Goal: Information Seeking & Learning: Learn about a topic

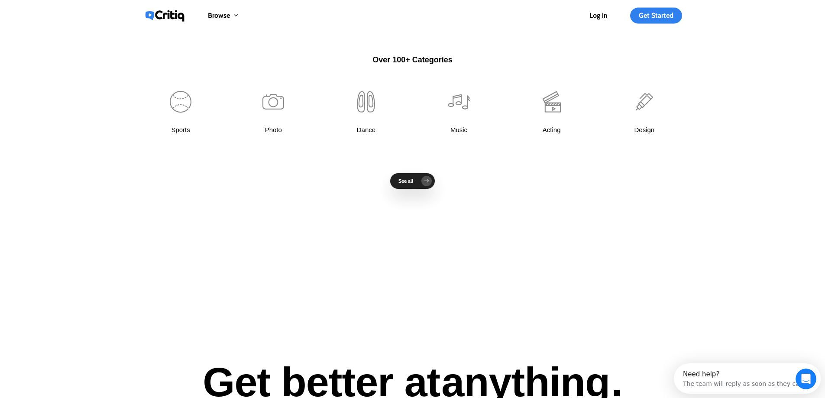
click at [410, 180] on link "See all" at bounding box center [412, 181] width 45 height 16
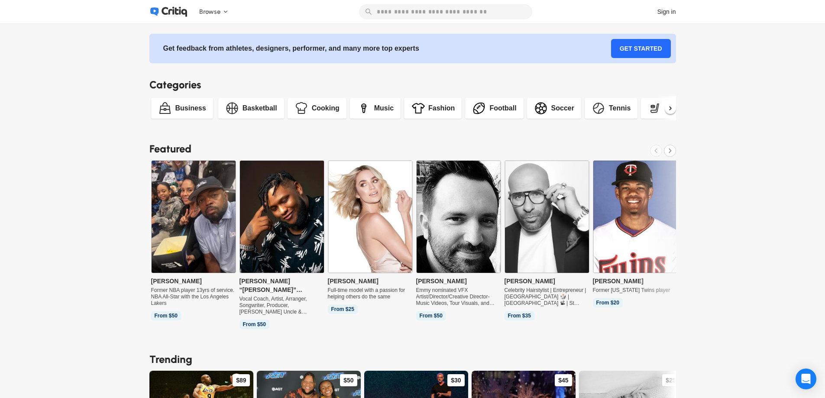
click at [393, 113] on div "Music" at bounding box center [383, 108] width 19 height 10
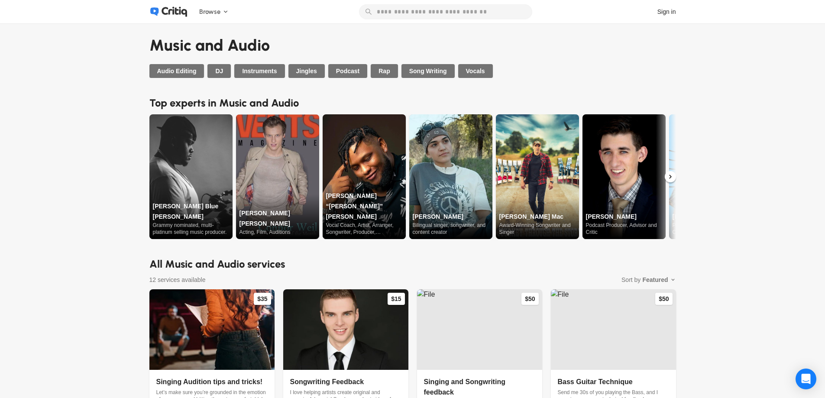
click at [673, 175] on icon at bounding box center [670, 177] width 8 height 8
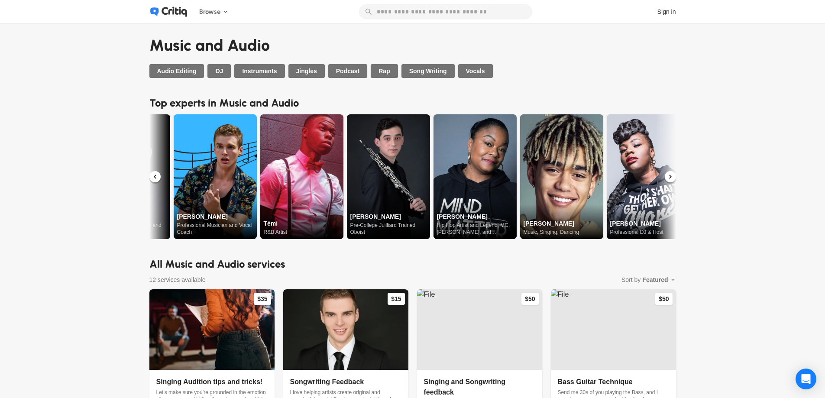
scroll to position [0, 498]
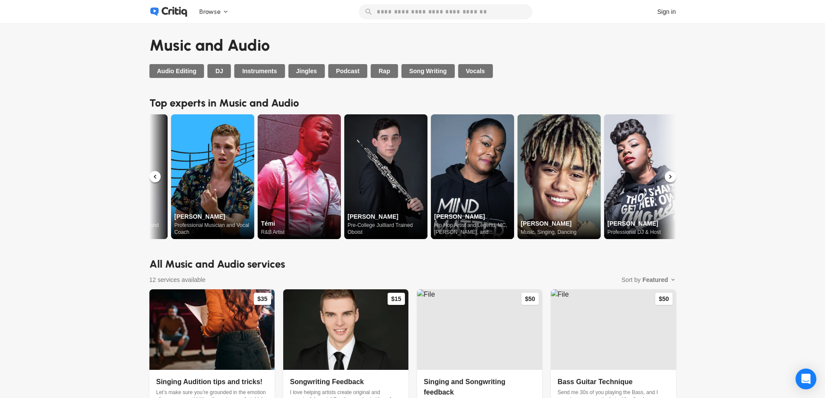
click at [673, 175] on icon at bounding box center [670, 177] width 8 height 8
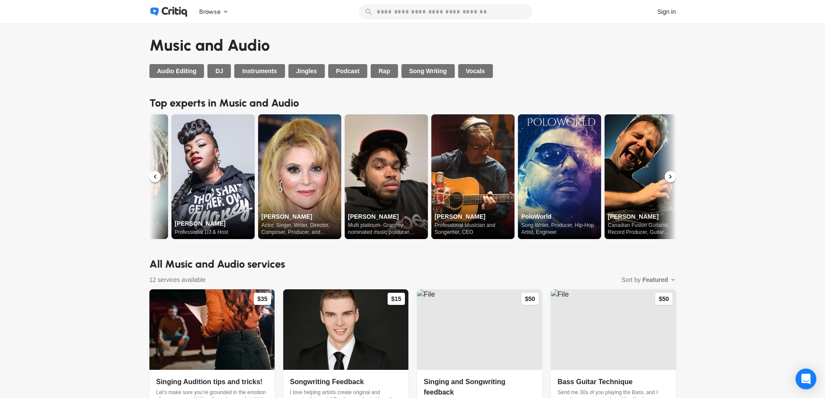
scroll to position [0, 931]
click at [673, 175] on icon at bounding box center [670, 177] width 8 height 8
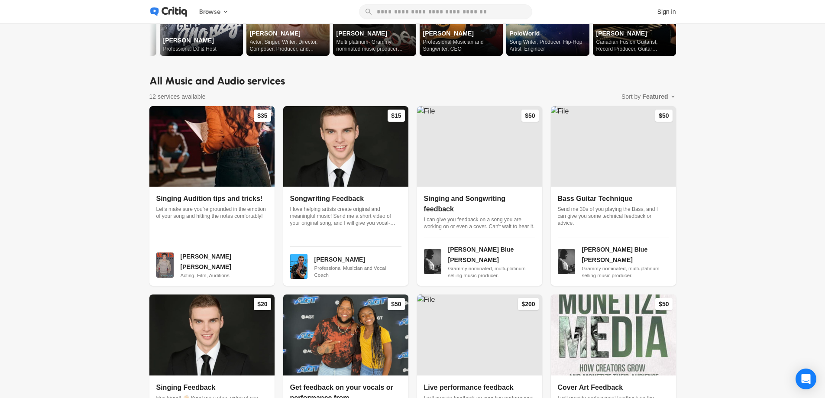
scroll to position [17, 0]
